Goal: Use online tool/utility: Utilize a website feature to perform a specific function

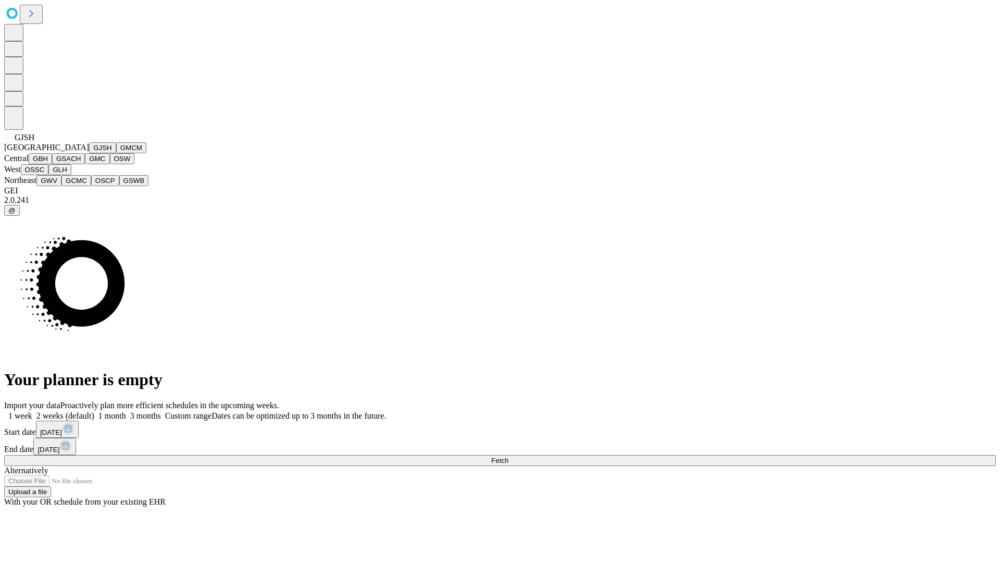
click at [89, 153] on button "GJSH" at bounding box center [102, 147] width 27 height 11
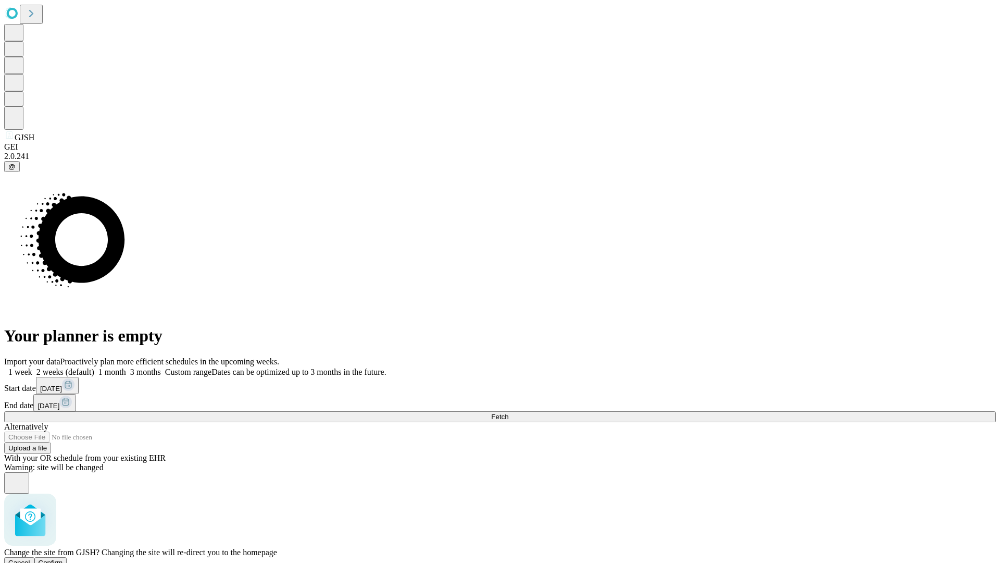
click at [63, 559] on span "Confirm" at bounding box center [51, 563] width 24 height 8
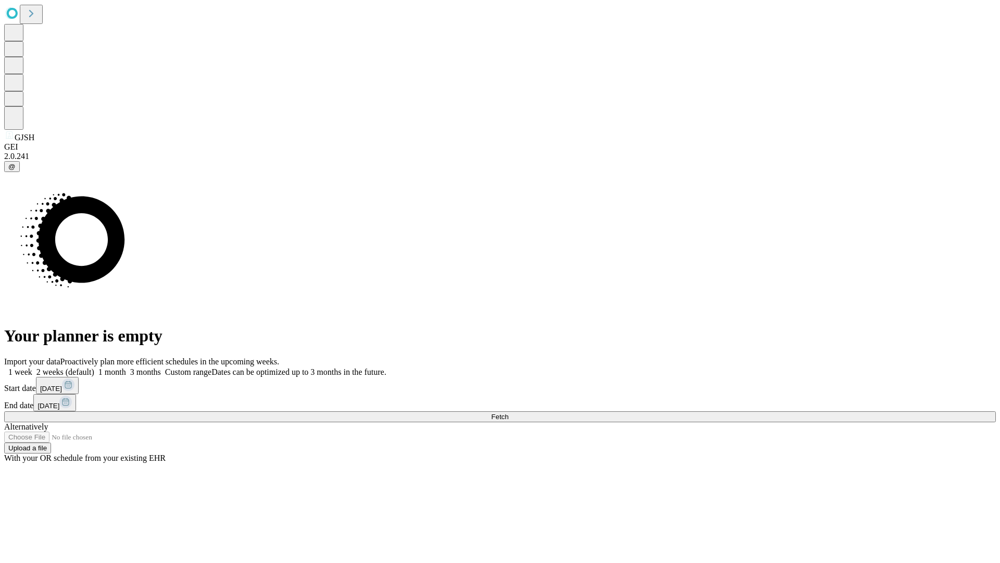
click at [32, 367] on label "1 week" at bounding box center [18, 371] width 28 height 9
click at [508, 413] on span "Fetch" at bounding box center [499, 417] width 17 height 8
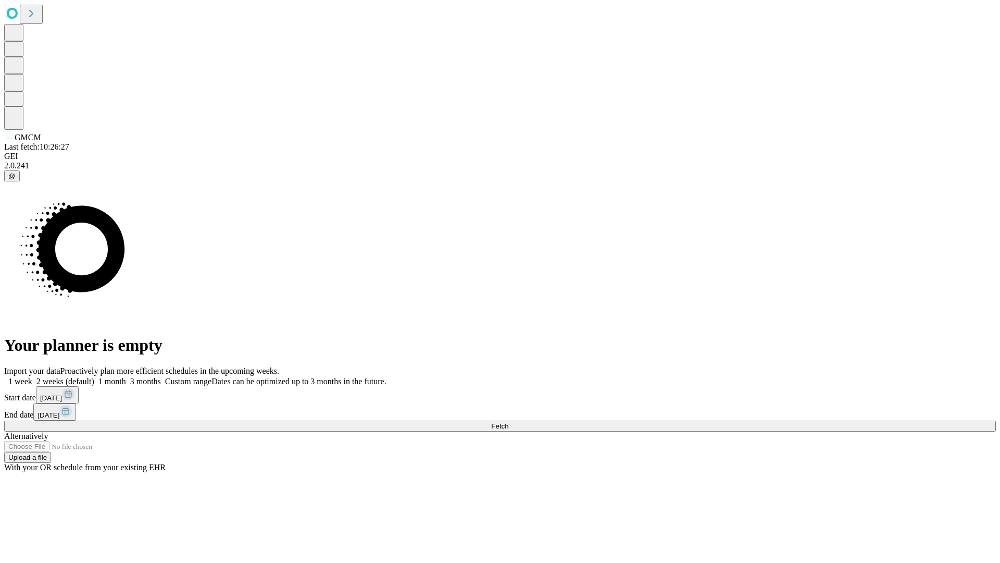
click at [32, 377] on label "1 week" at bounding box center [18, 381] width 28 height 9
click at [508, 422] on span "Fetch" at bounding box center [499, 426] width 17 height 8
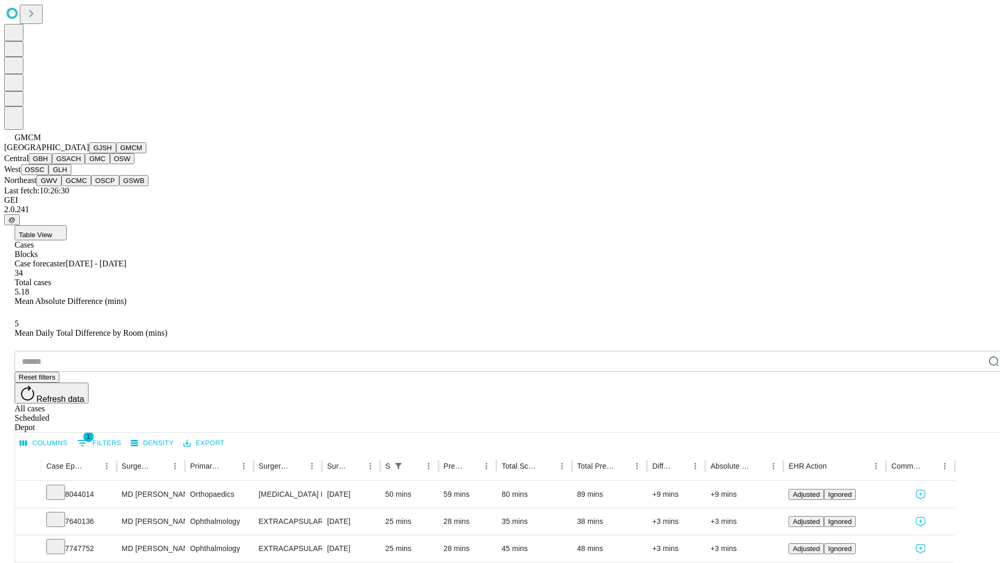
click at [52, 164] on button "GBH" at bounding box center [40, 158] width 23 height 11
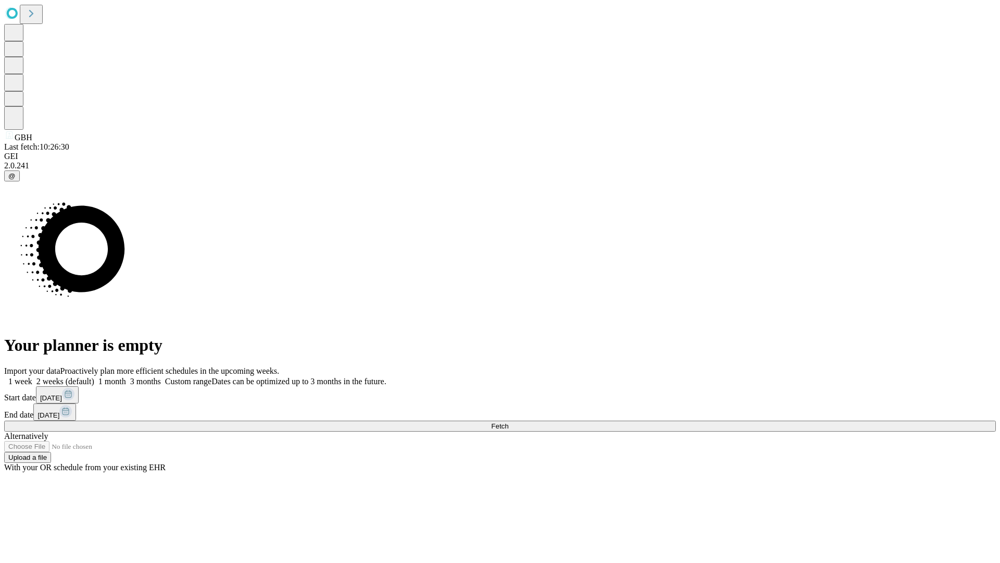
click at [508, 422] on span "Fetch" at bounding box center [499, 426] width 17 height 8
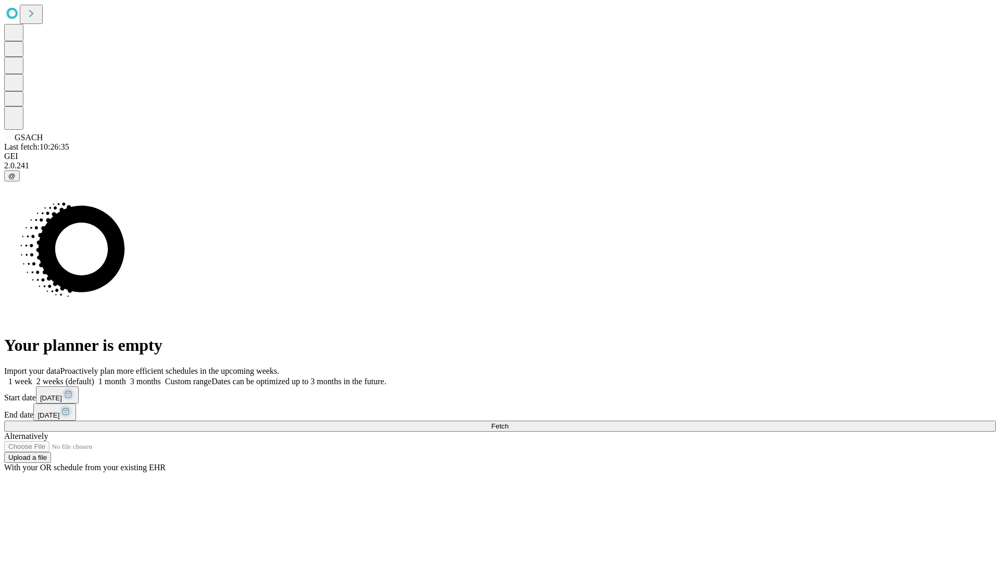
click at [32, 377] on label "1 week" at bounding box center [18, 381] width 28 height 9
click at [508, 422] on span "Fetch" at bounding box center [499, 426] width 17 height 8
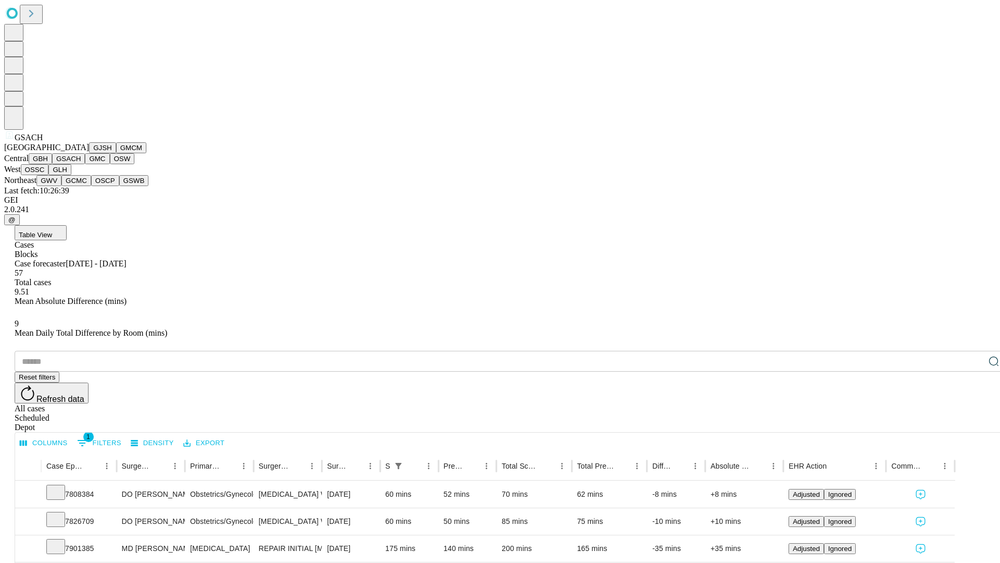
click at [85, 164] on button "GMC" at bounding box center [97, 158] width 24 height 11
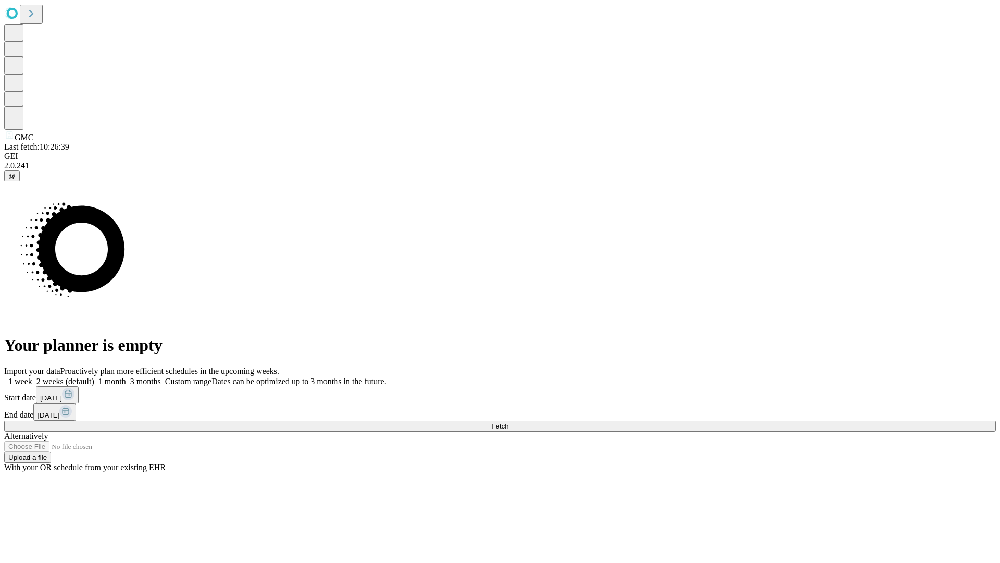
click at [32, 377] on label "1 week" at bounding box center [18, 381] width 28 height 9
click at [508, 422] on span "Fetch" at bounding box center [499, 426] width 17 height 8
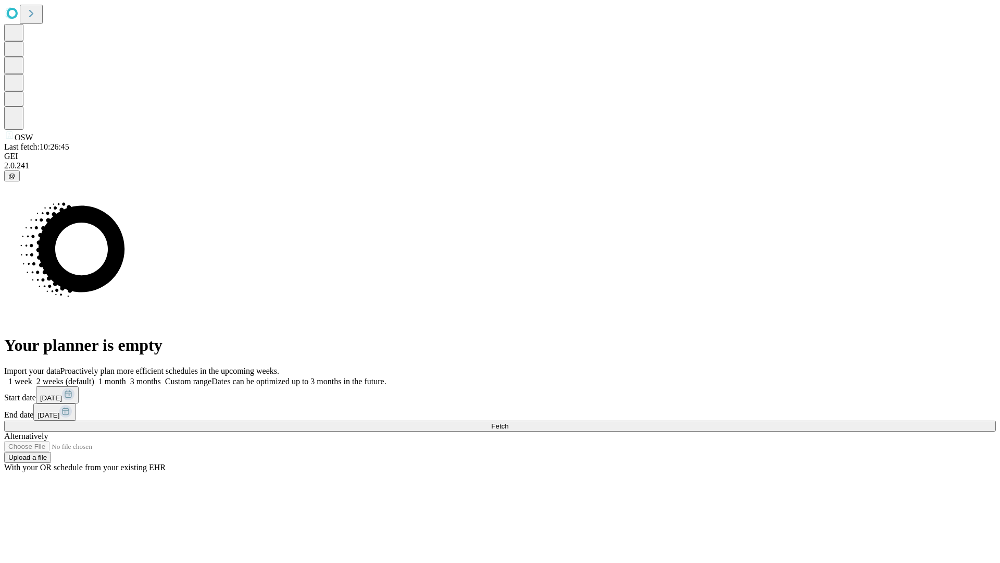
click at [32, 377] on label "1 week" at bounding box center [18, 381] width 28 height 9
click at [508, 422] on span "Fetch" at bounding box center [499, 426] width 17 height 8
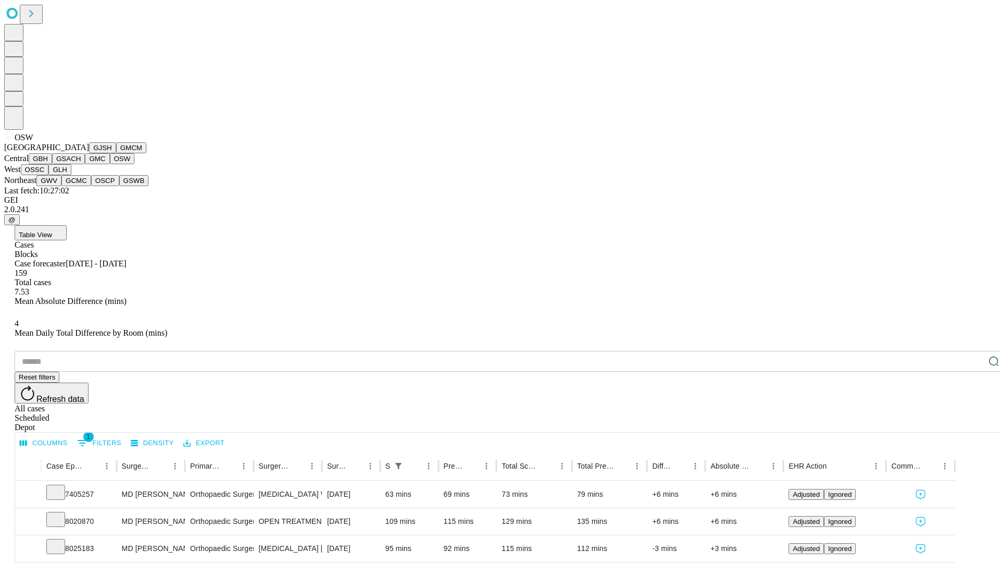
click at [49, 175] on button "OSSC" at bounding box center [35, 169] width 28 height 11
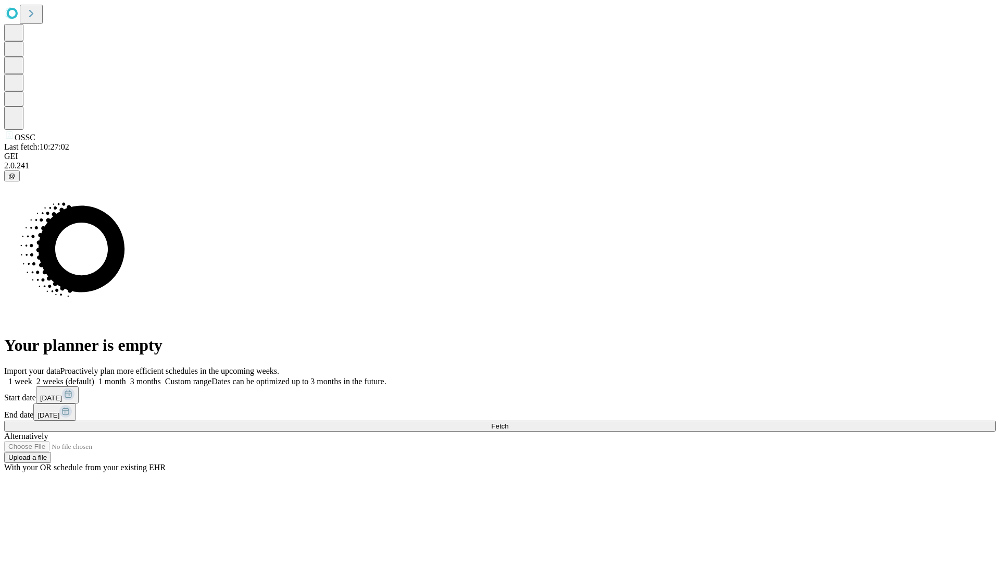
click at [32, 377] on label "1 week" at bounding box center [18, 381] width 28 height 9
click at [508, 422] on span "Fetch" at bounding box center [499, 426] width 17 height 8
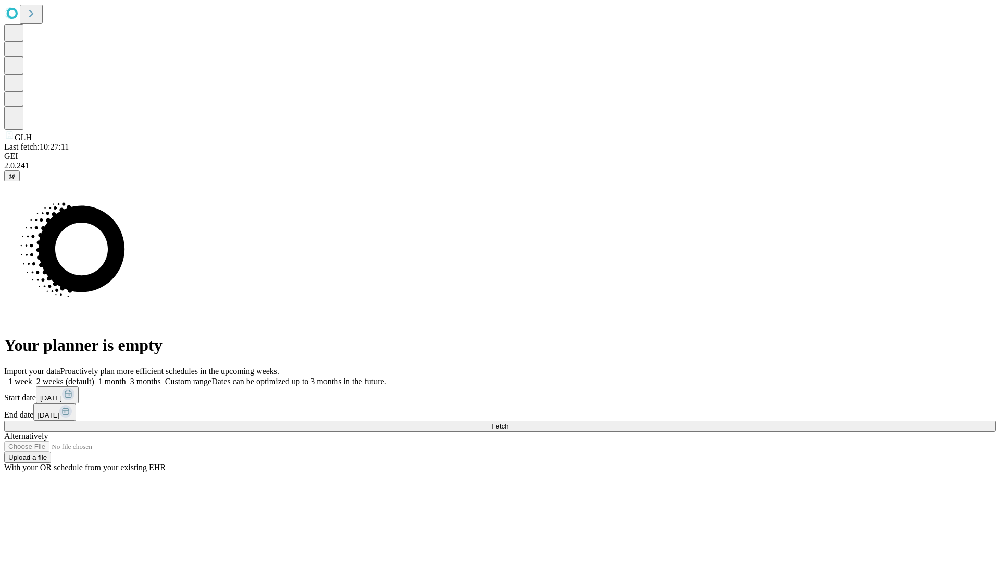
click at [32, 377] on label "1 week" at bounding box center [18, 381] width 28 height 9
click at [508, 422] on span "Fetch" at bounding box center [499, 426] width 17 height 8
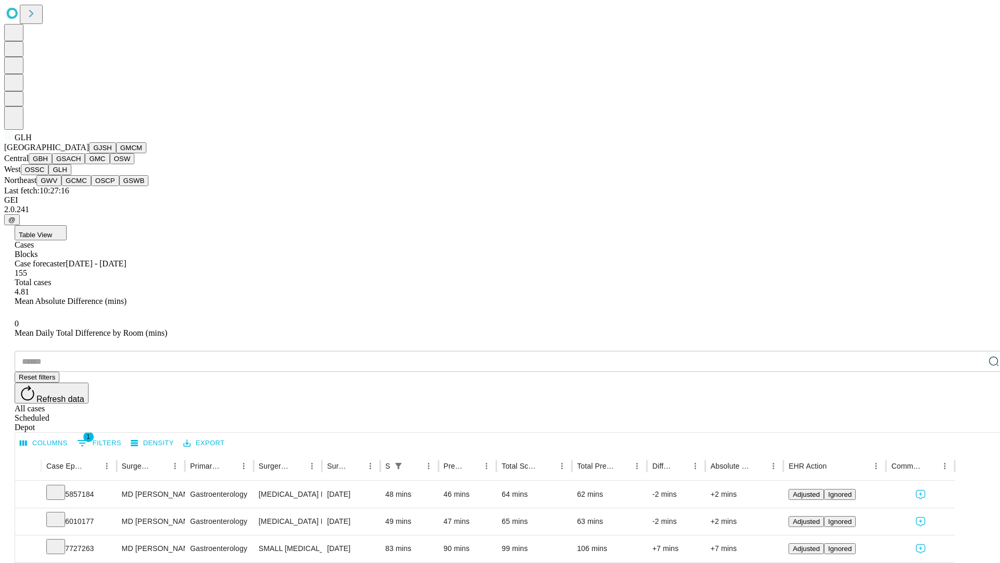
click at [61, 186] on button "GWV" at bounding box center [48, 180] width 25 height 11
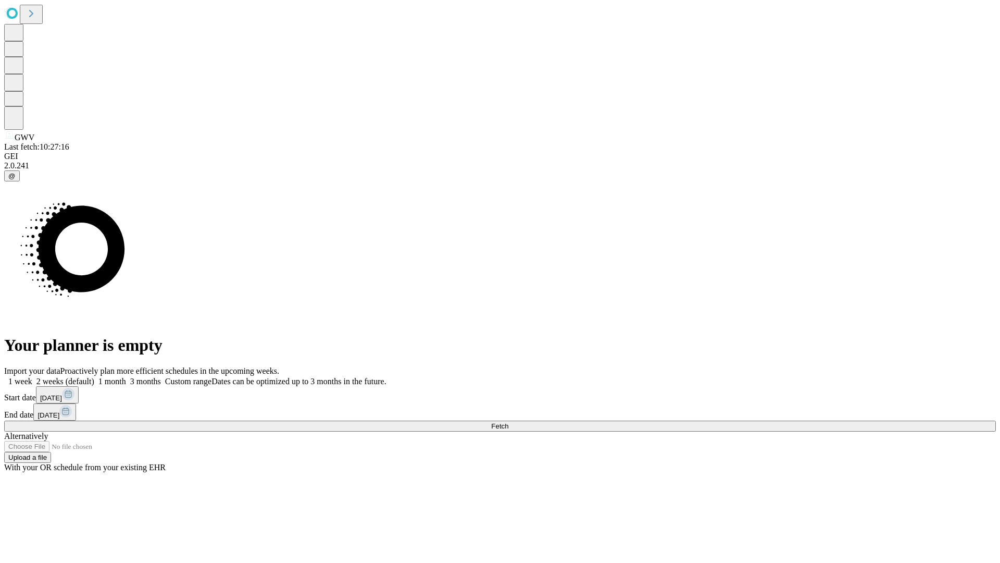
click at [32, 377] on label "1 week" at bounding box center [18, 381] width 28 height 9
click at [508, 422] on span "Fetch" at bounding box center [499, 426] width 17 height 8
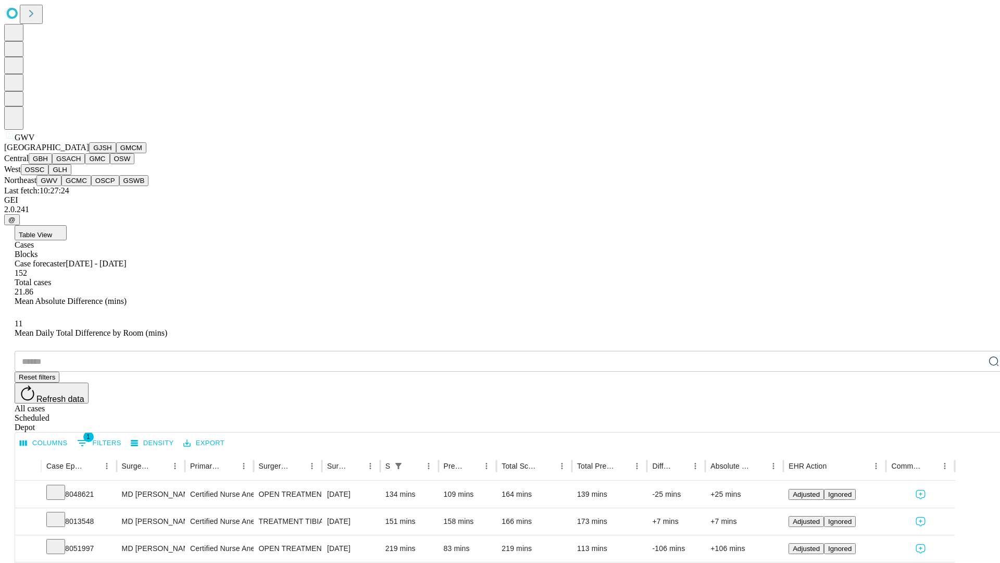
click at [81, 186] on button "GCMC" at bounding box center [76, 180] width 30 height 11
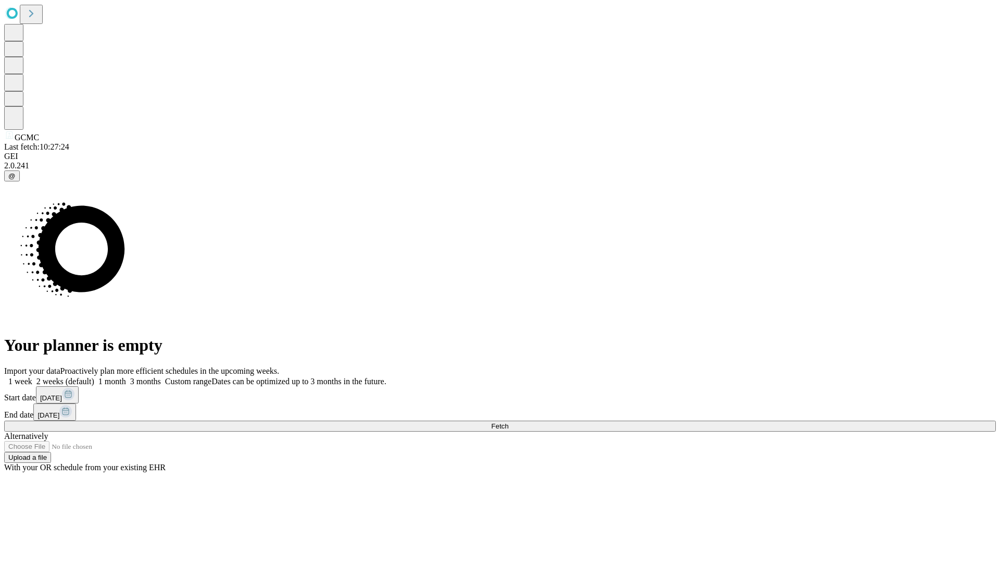
click at [32, 377] on label "1 week" at bounding box center [18, 381] width 28 height 9
click at [508, 422] on span "Fetch" at bounding box center [499, 426] width 17 height 8
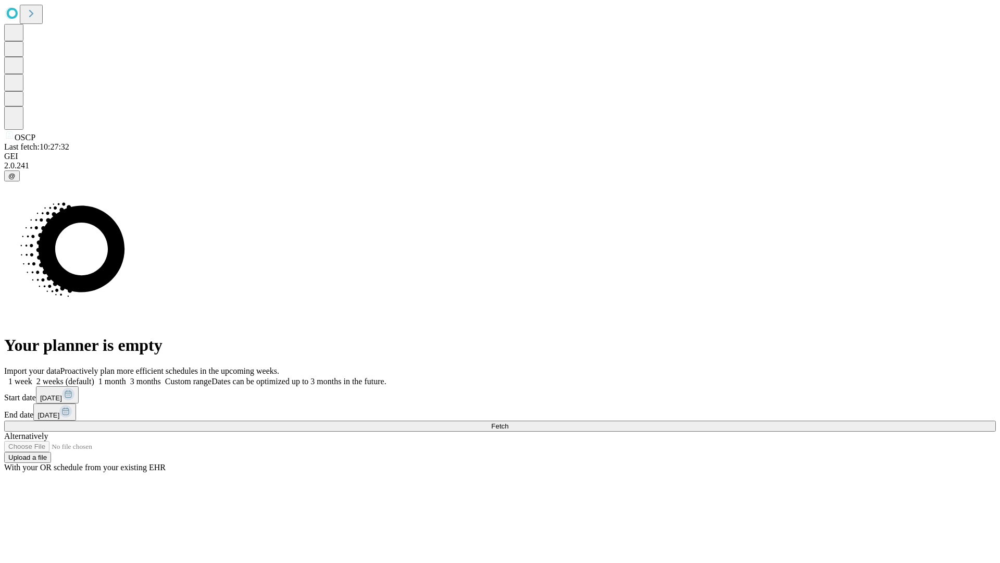
click at [32, 377] on label "1 week" at bounding box center [18, 381] width 28 height 9
click at [508, 422] on span "Fetch" at bounding box center [499, 426] width 17 height 8
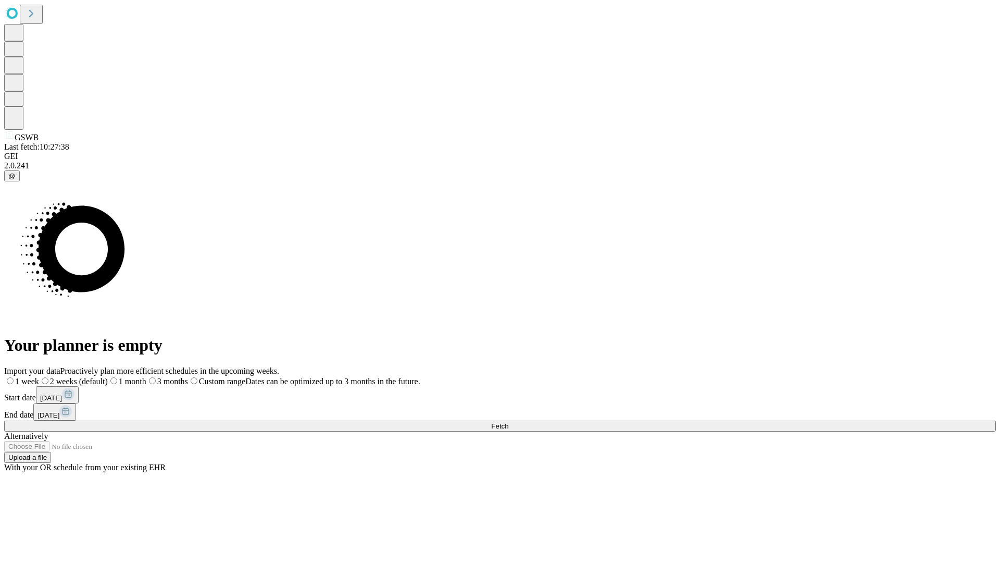
click at [39, 377] on label "1 week" at bounding box center [21, 381] width 35 height 9
click at [508, 422] on span "Fetch" at bounding box center [499, 426] width 17 height 8
